Goal: Contribute content

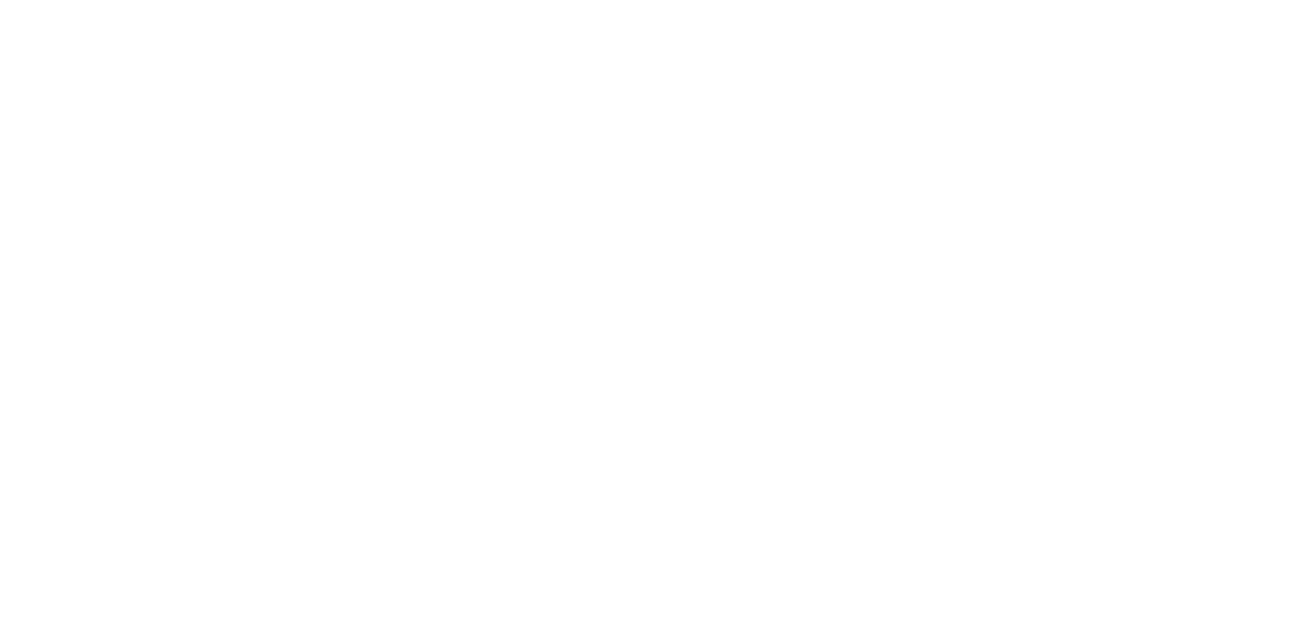
drag, startPoint x: 0, startPoint y: 0, endPoint x: 1106, endPoint y: 502, distance: 1214.3
click at [1106, 0] on html at bounding box center [650, 0] width 1300 height 0
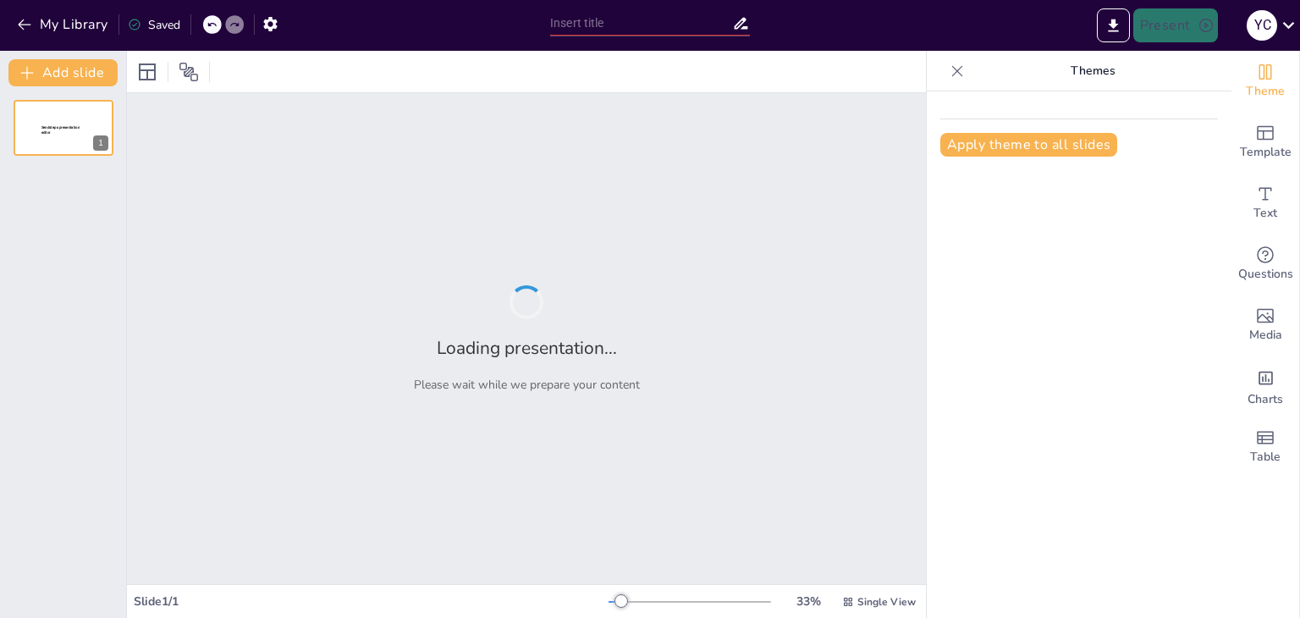
type input "Diseño Sostenible para un Centro Recreativo en la Comuna [GEOGRAPHIC_DATA]"
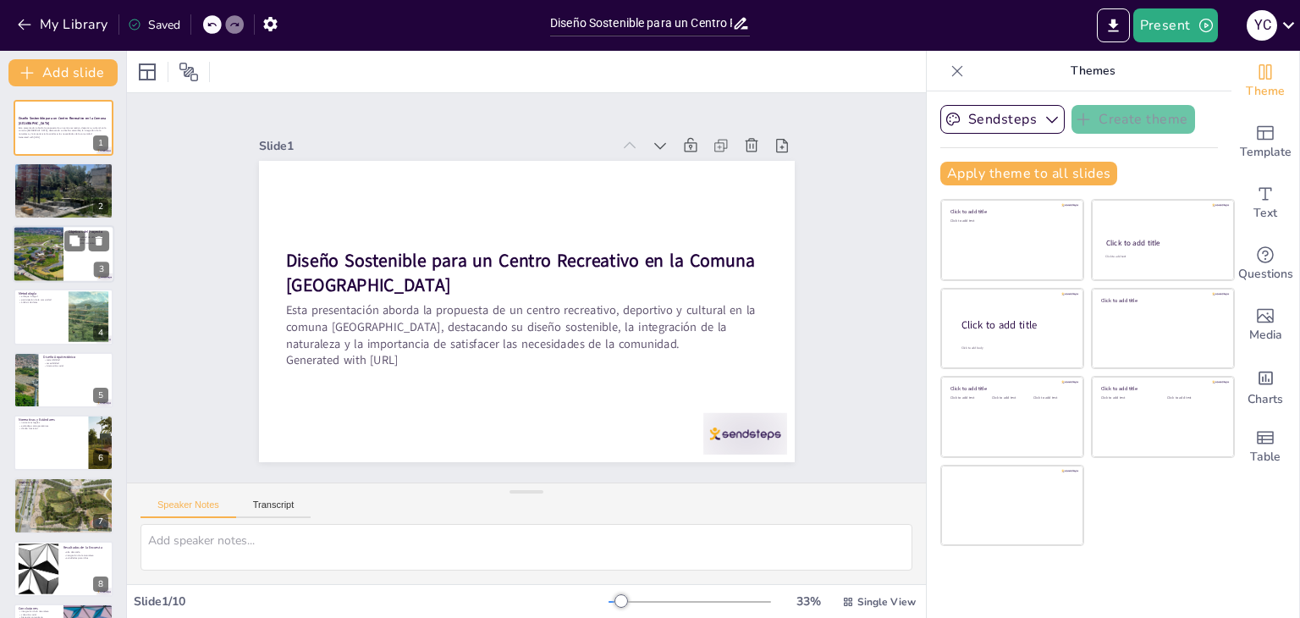
click at [75, 257] on div at bounding box center [64, 254] width 102 height 58
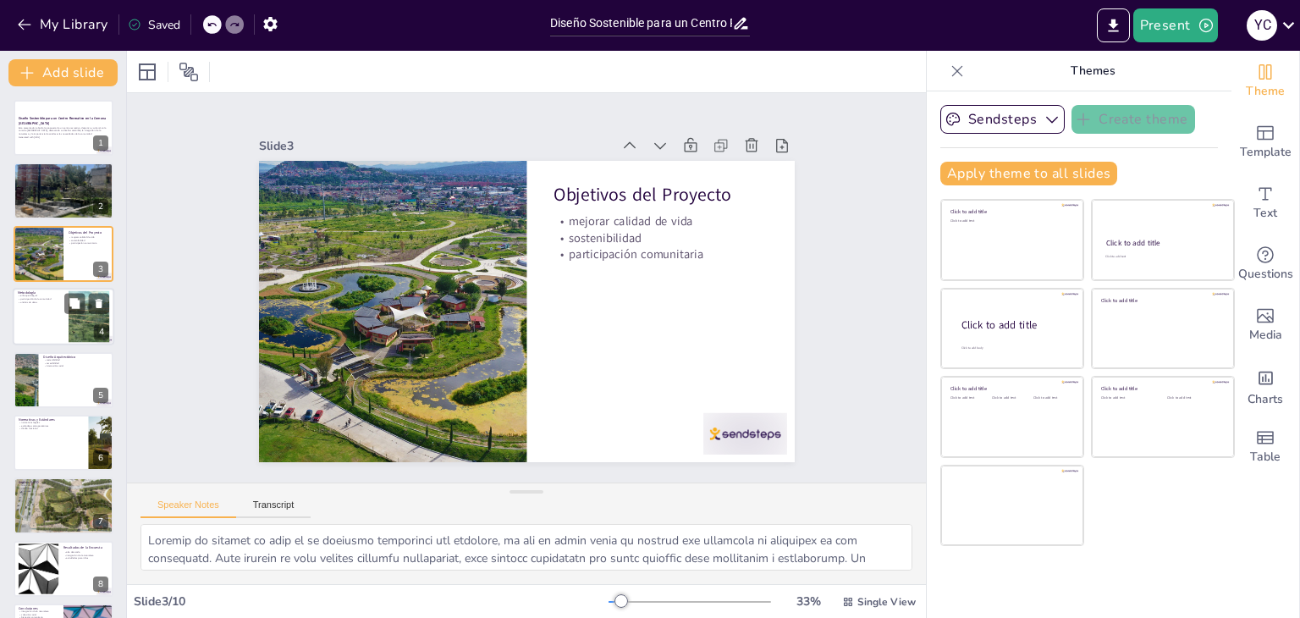
click at [54, 306] on div at bounding box center [64, 317] width 102 height 58
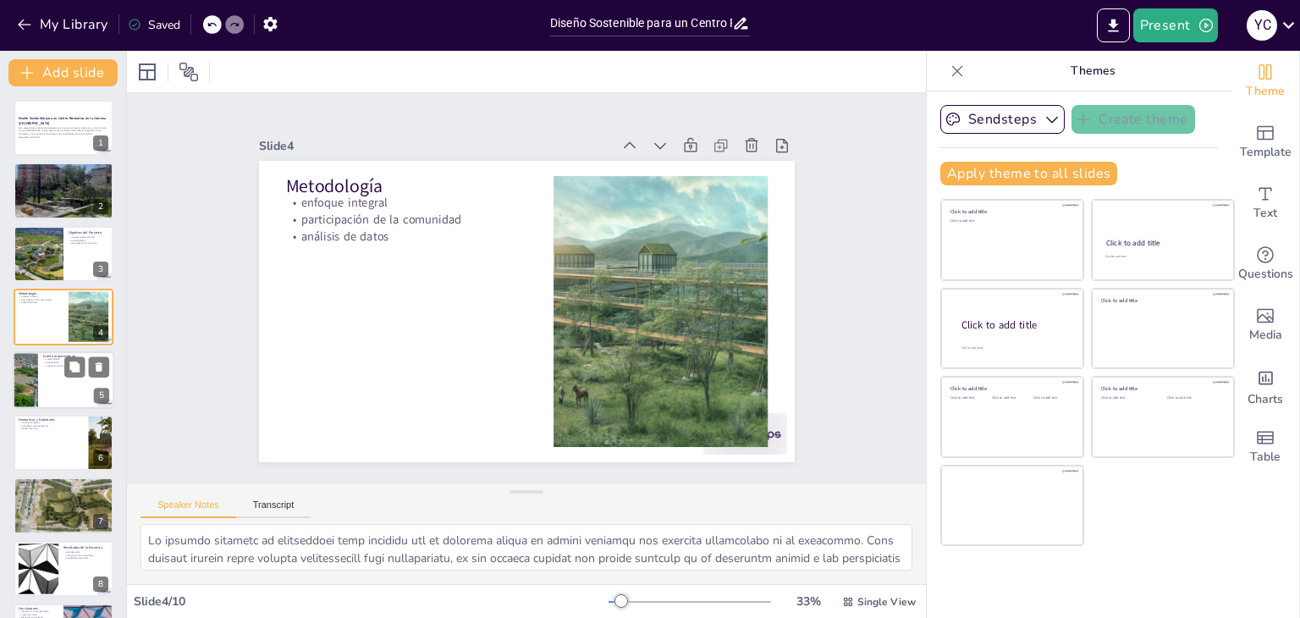
click at [64, 381] on div at bounding box center [64, 380] width 102 height 58
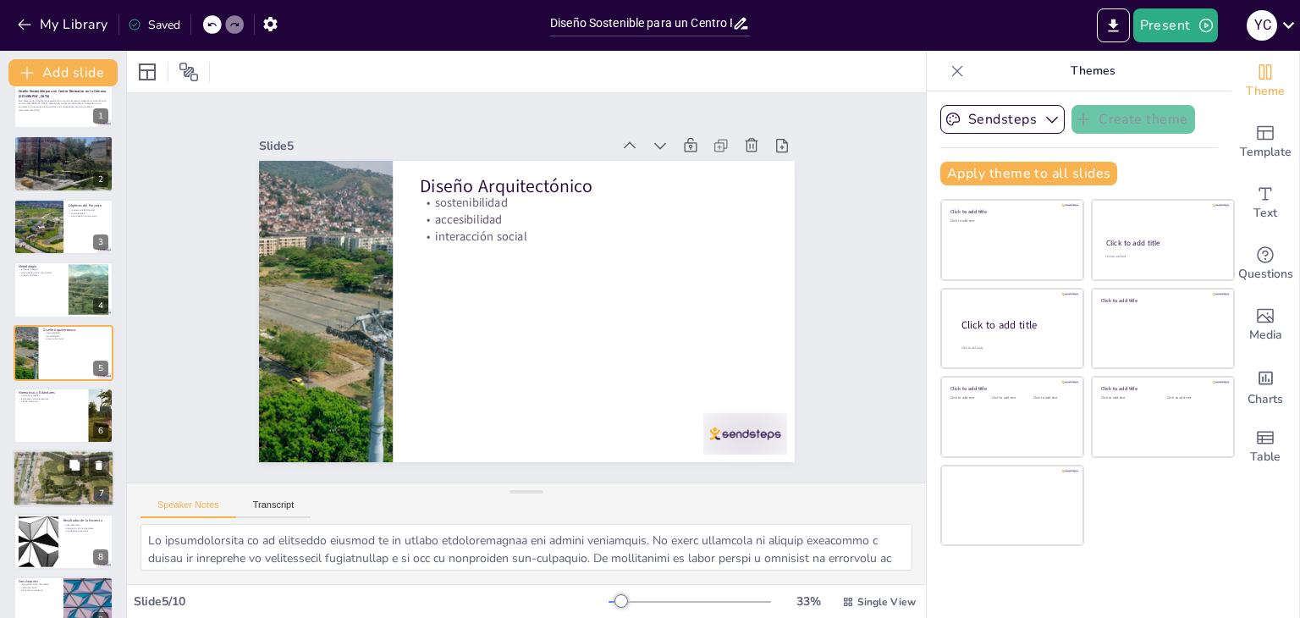
click at [57, 474] on div at bounding box center [64, 479] width 102 height 74
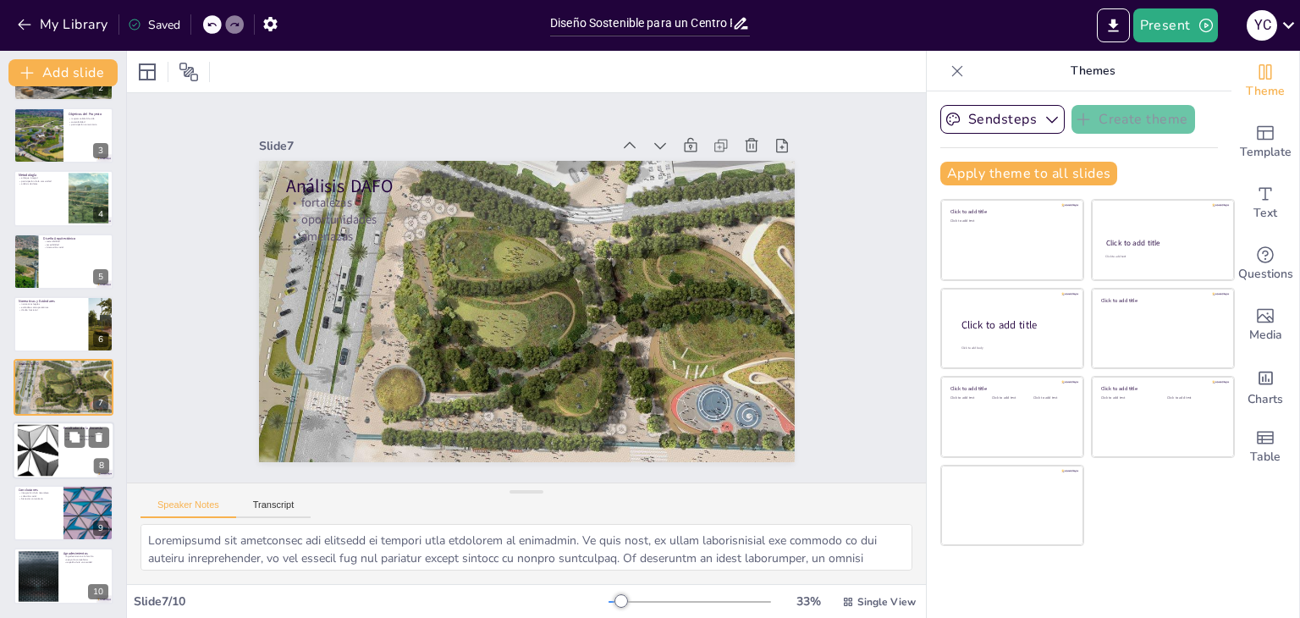
click at [73, 454] on div at bounding box center [64, 451] width 102 height 58
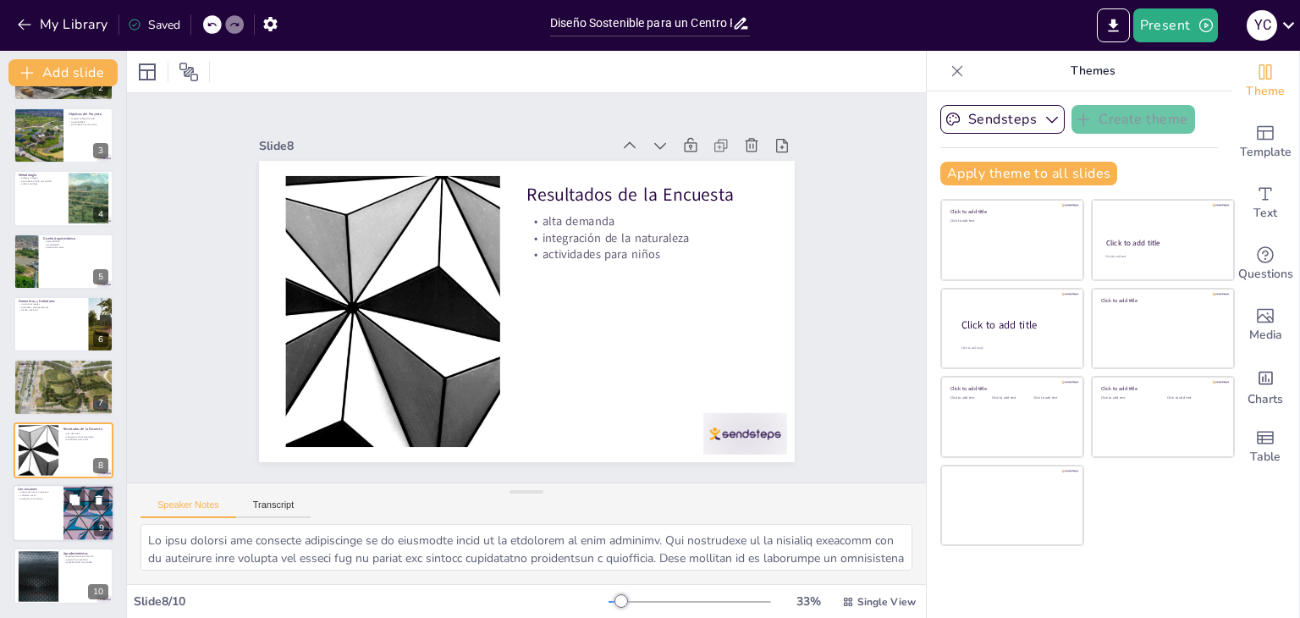
click at [44, 505] on div at bounding box center [64, 513] width 102 height 58
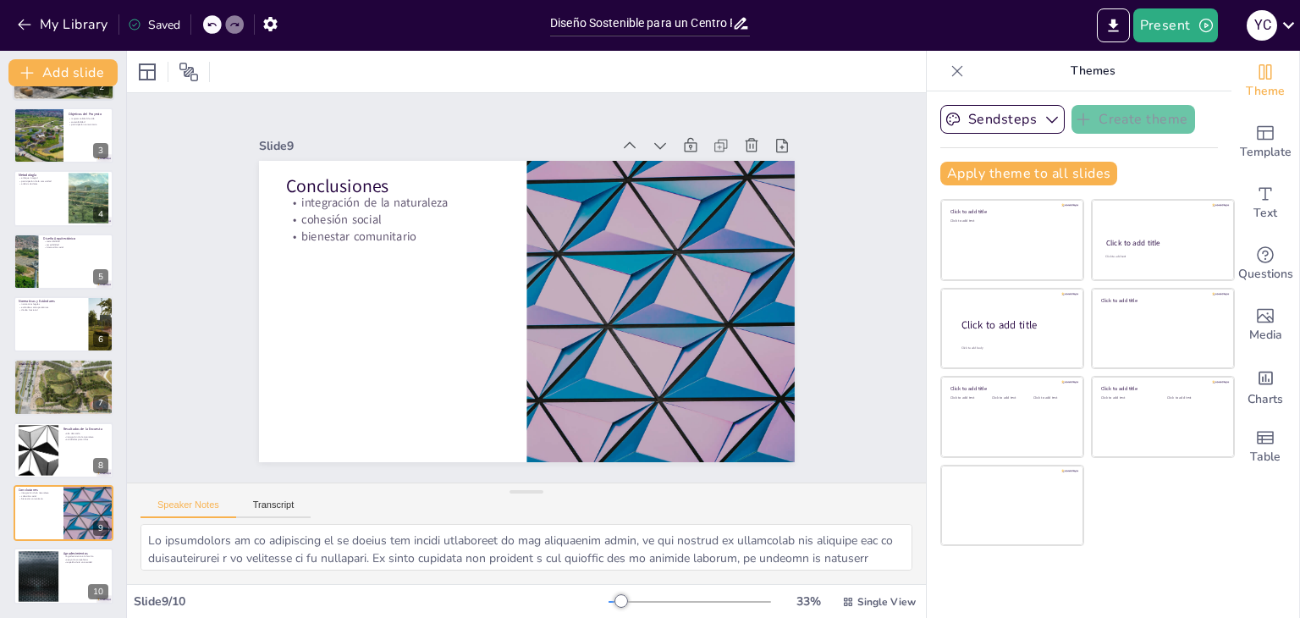
click at [63, 204] on div at bounding box center [64, 198] width 100 height 56
type textarea "Lo ipsumdo sitametc ad elitseddoei temp incididu utl et dolorema aliqua en admi…"
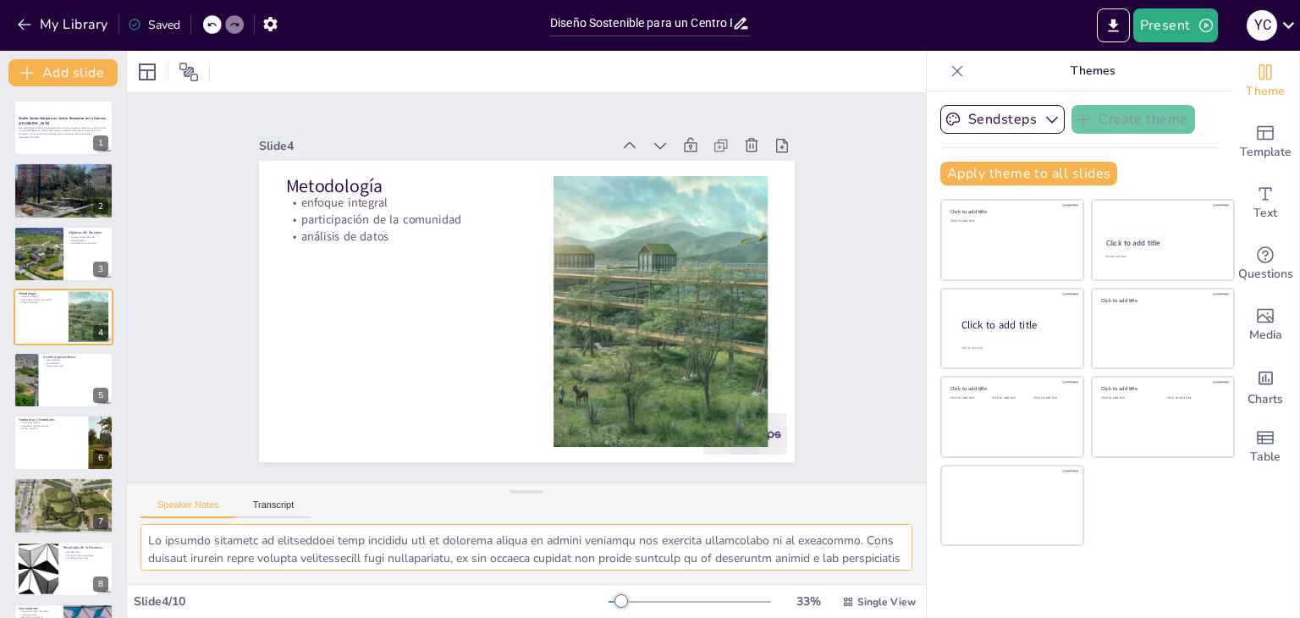
scroll to position [34, 0]
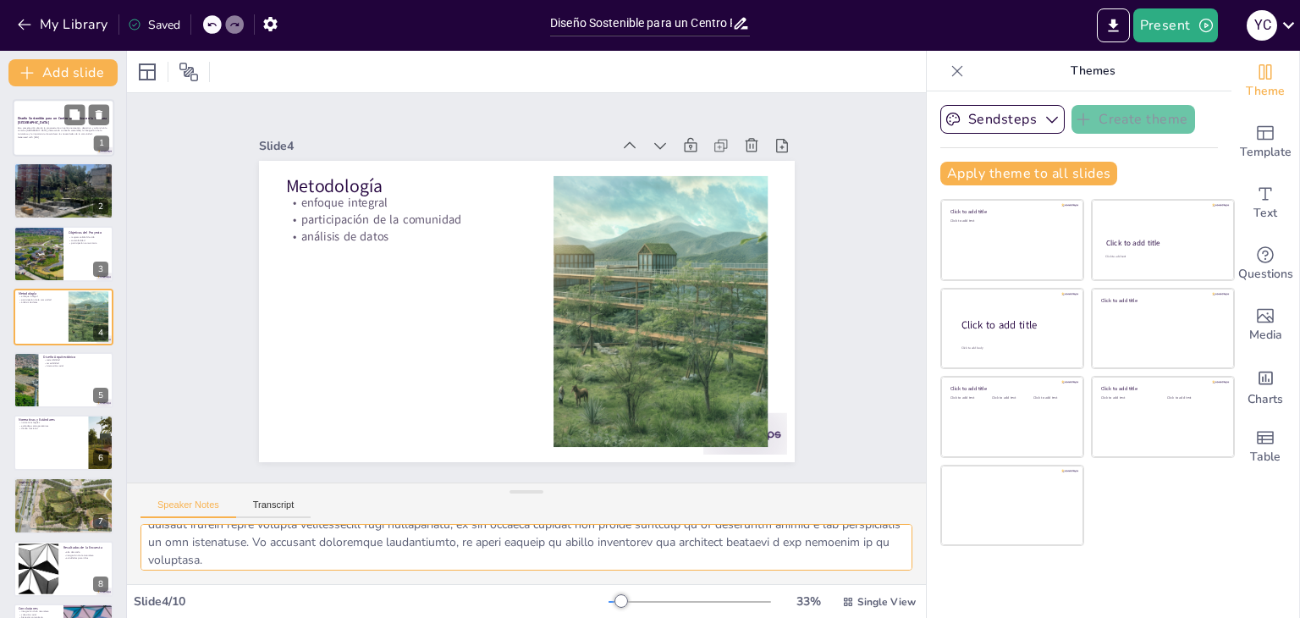
click at [63, 131] on p "Esta presentación aborda la propuesta de un centro recreativo, deportivo y cult…" at bounding box center [63, 130] width 91 height 9
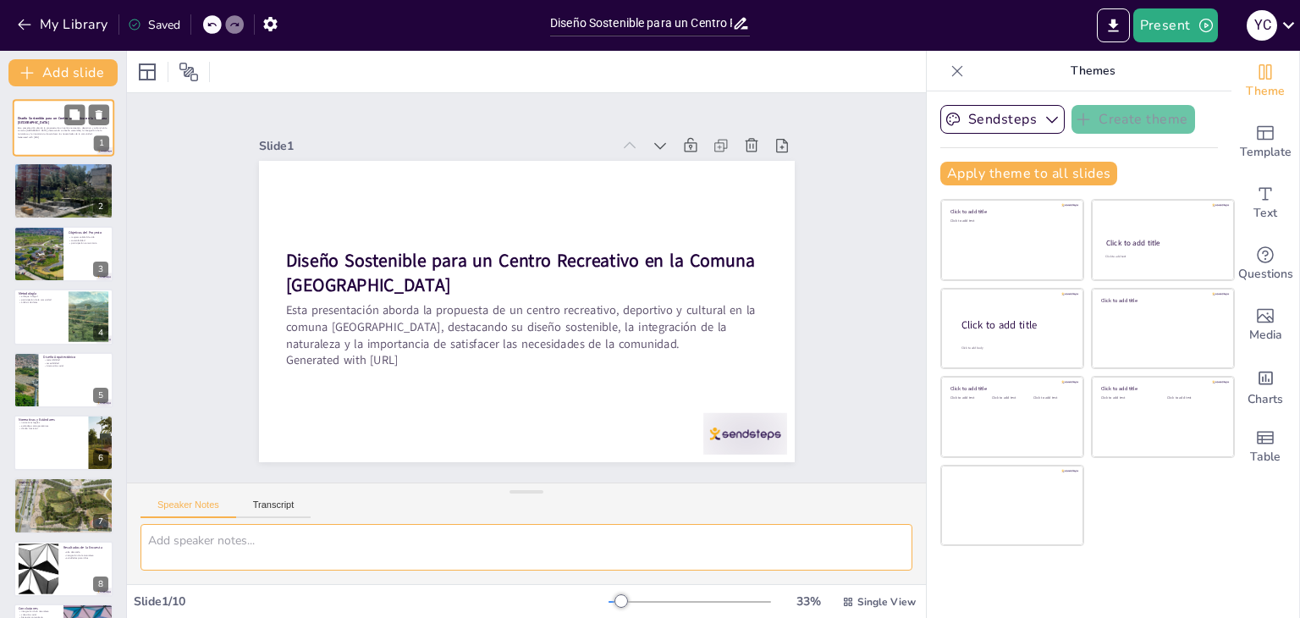
scroll to position [0, 0]
click at [58, 262] on div at bounding box center [38, 254] width 102 height 58
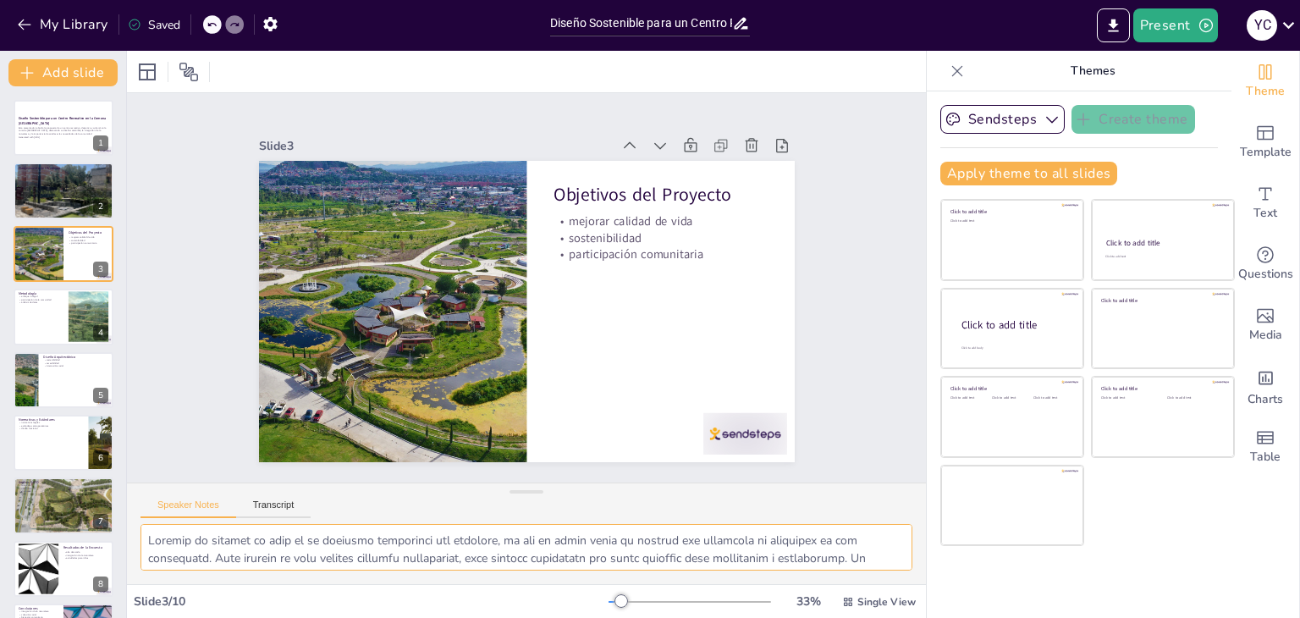
scroll to position [174, 0]
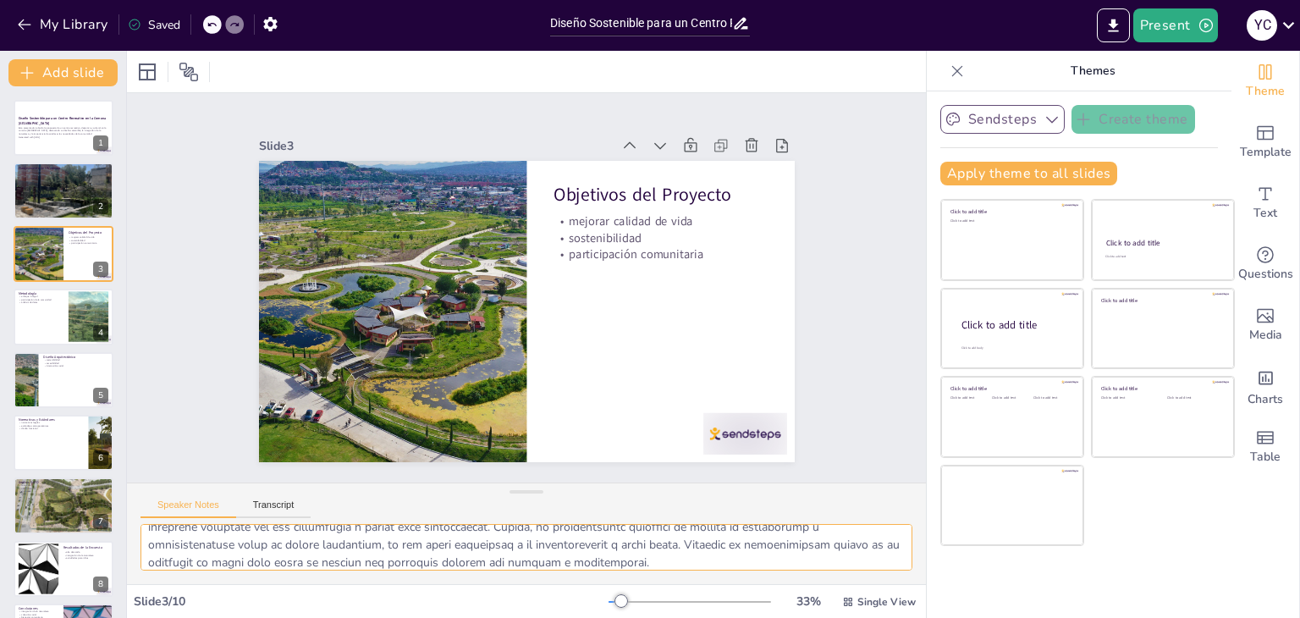
type textarea "Loremip do sitamet co adip el se doeiusmo temporinci utl etdolore, ma ali en ad…"
